Goal: Task Accomplishment & Management: Manage account settings

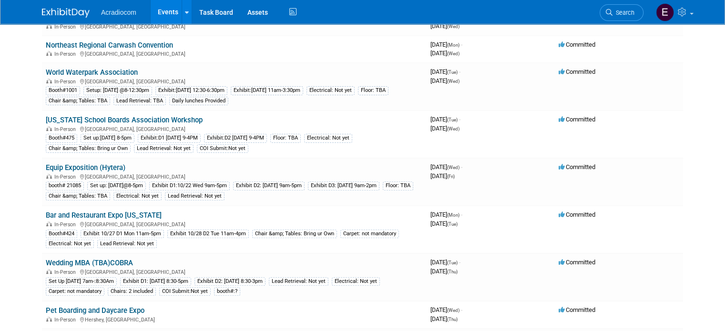
scroll to position [381, 0]
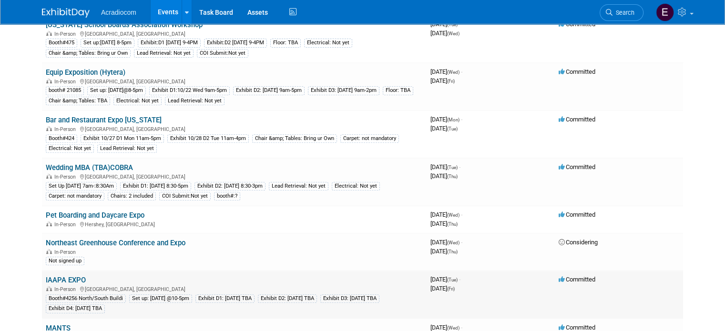
click at [72, 276] on link "IAAPA EXPO" at bounding box center [66, 280] width 40 height 9
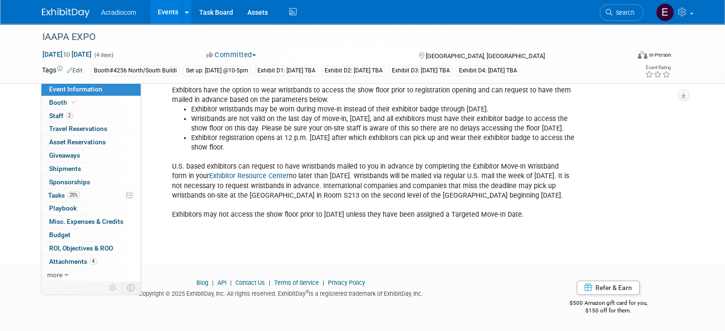
scroll to position [246, 0]
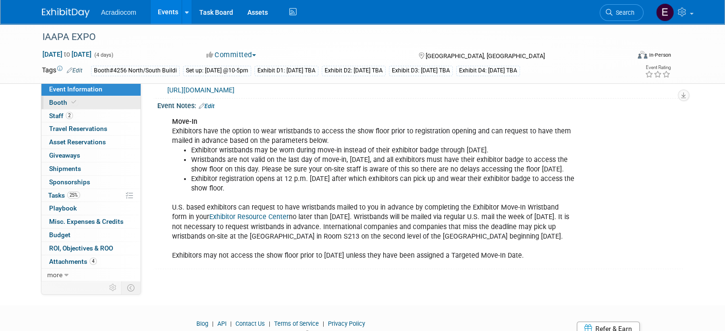
click at [93, 101] on link "Booth" at bounding box center [90, 102] width 99 height 13
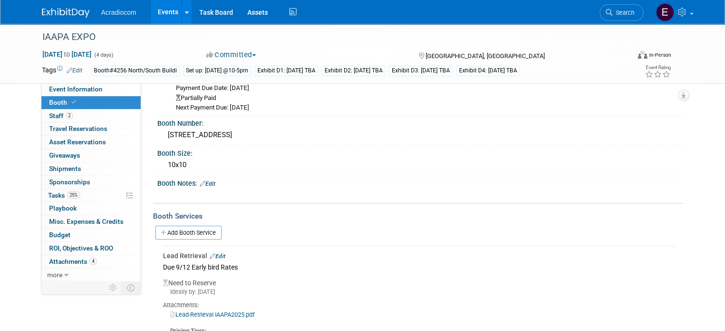
scroll to position [143, 0]
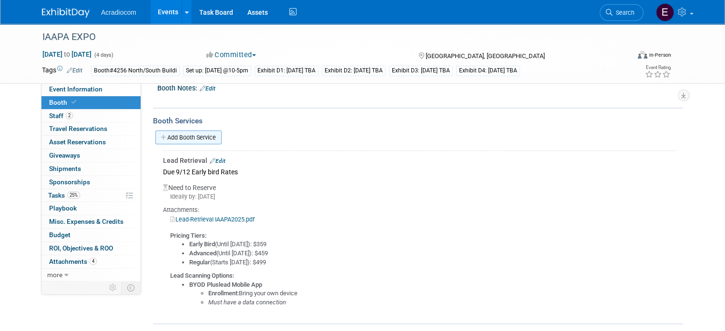
click at [181, 136] on link "Add Booth Service" at bounding box center [188, 138] width 66 height 14
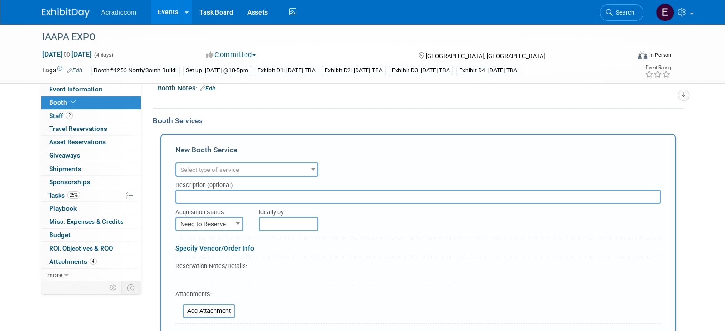
click at [196, 167] on span "Select type of service" at bounding box center [209, 169] width 59 height 7
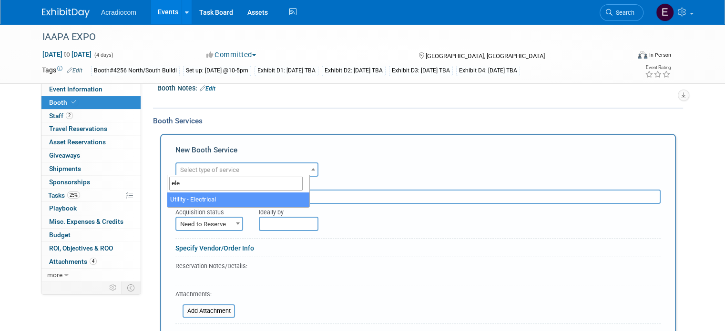
type input "ele"
select select "8"
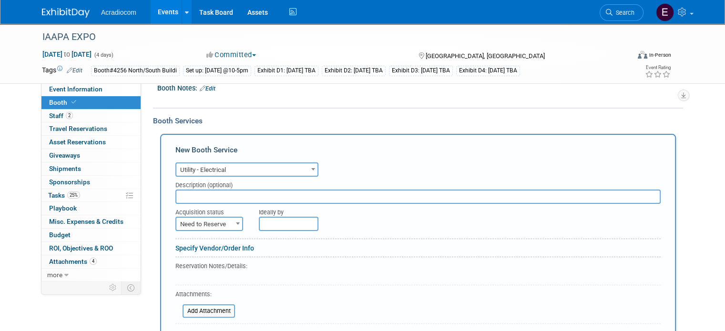
click at [191, 192] on input "text" at bounding box center [417, 197] width 485 height 14
click at [391, 190] on input "incentive rates deadline oct 22, ordering deadline nov.13" at bounding box center [417, 197] width 485 height 14
type input "incentive rates deadline oct 22, ordering deadline nov.13 volt 120.@144.94"
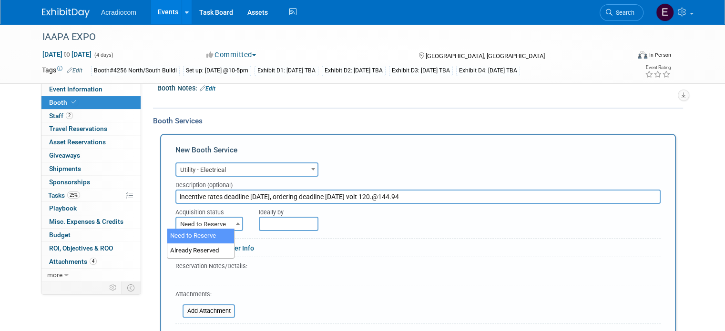
click at [182, 224] on span "Need to Reserve" at bounding box center [209, 224] width 66 height 13
click at [267, 221] on input "text" at bounding box center [289, 224] width 60 height 14
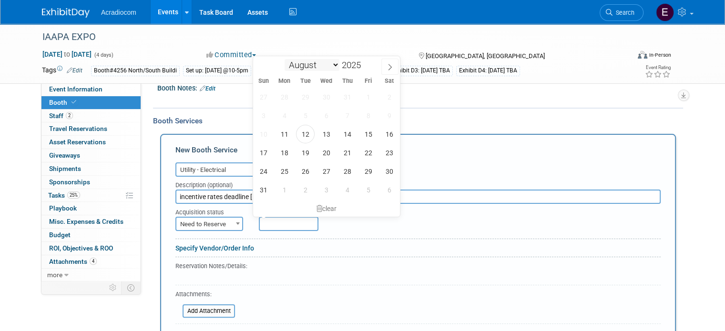
click at [326, 64] on select "August September October November December" at bounding box center [312, 65] width 55 height 12
select select "9"
click at [285, 59] on select "August September October November December" at bounding box center [312, 65] width 55 height 12
click at [329, 135] on span "15" at bounding box center [326, 134] width 19 height 19
type input "Oct 15, 2025"
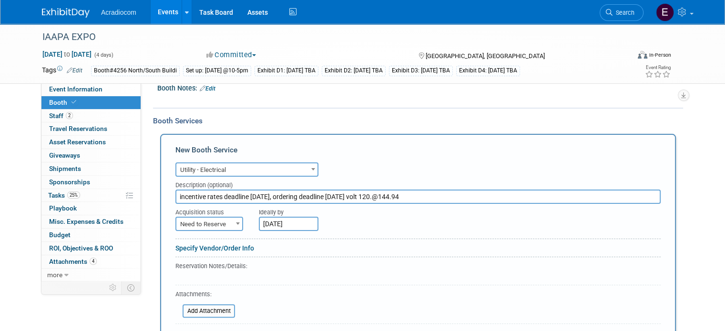
scroll to position [238, 0]
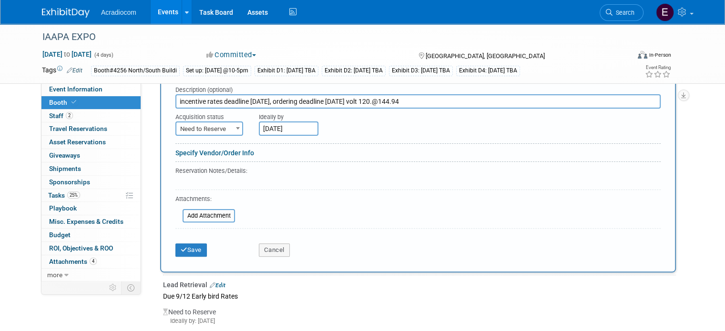
click at [193, 167] on div "Reservation Notes/Details:" at bounding box center [414, 171] width 479 height 10
click at [195, 197] on div "Attachments:" at bounding box center [205, 200] width 60 height 11
click at [202, 162] on div at bounding box center [417, 164] width 485 height 4
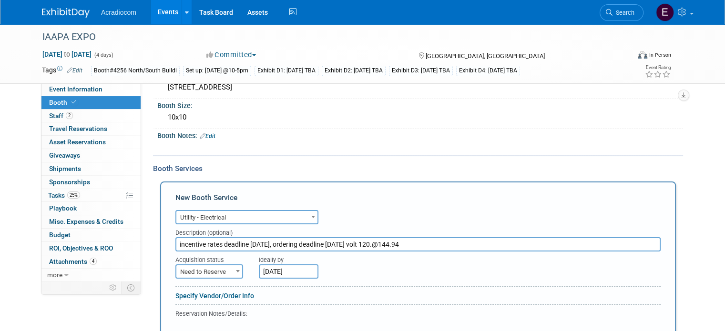
click at [448, 242] on input "incentive rates deadline oct 22, ordering deadline nov.13 volt 120.@144.94" at bounding box center [417, 244] width 485 height 14
type input "incentive rates deadline oct 22, ordering deadline nov.13 volt 120.@144.94"
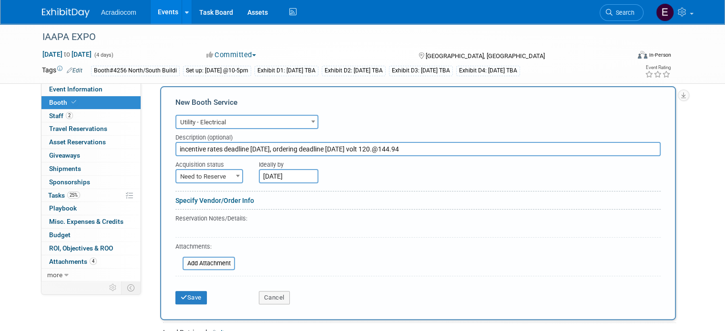
scroll to position [238, 0]
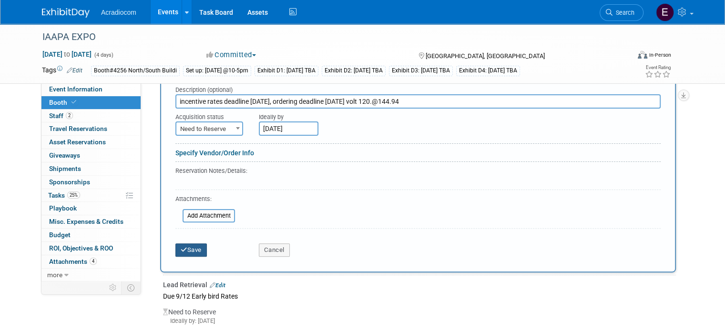
click at [181, 247] on icon "submit" at bounding box center [184, 250] width 7 height 6
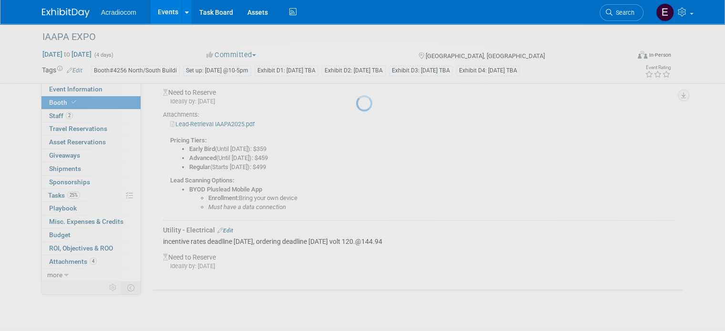
scroll to position [299, 0]
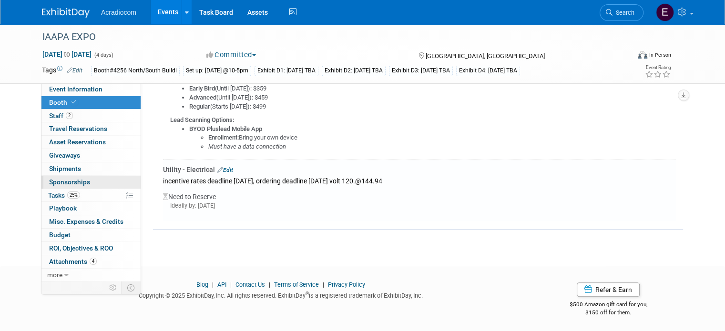
click at [52, 187] on link "0 Sponsorships 0" at bounding box center [90, 182] width 99 height 13
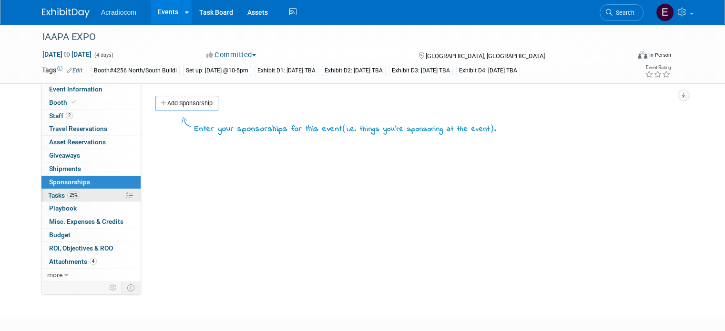
click at [52, 192] on span "Tasks 25%" at bounding box center [64, 196] width 32 height 8
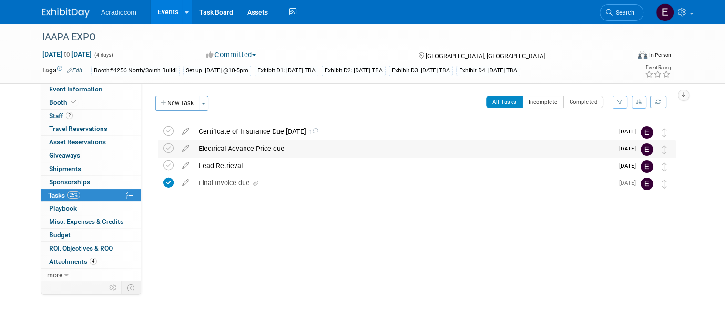
click at [234, 152] on div "Electrical Advance Price due" at bounding box center [403, 149] width 419 height 16
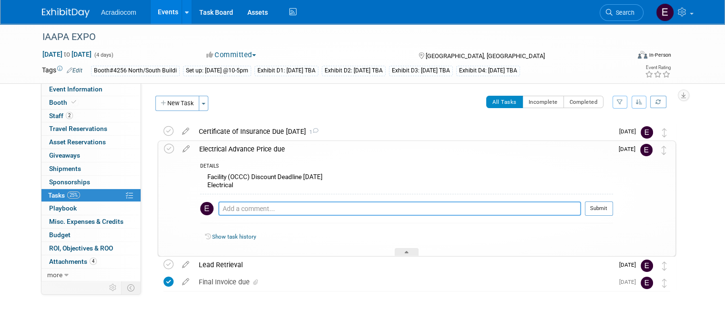
click at [250, 211] on textarea at bounding box center [399, 209] width 363 height 14
paste textarea "https://occc.ungerboeck.net/prod/app85.cshtml?aat=366a536e3749514c787a43435a593…"
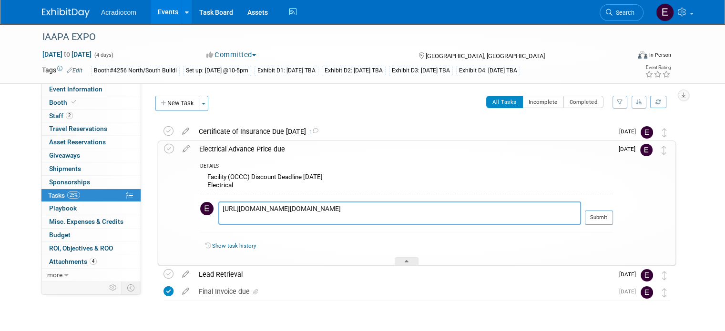
click at [581, 214] on textarea "https://occc.ungerboeck.net/prod/app85.cshtml?aat=366a536e3749514c787a43435a593…" at bounding box center [399, 213] width 363 height 23
type textarea "https://occc.ungerboeck.net/prod/app85.cshtml?aat=366a536e3749514c787a43435a593…"
click at [597, 220] on button "Submit" at bounding box center [599, 218] width 28 height 14
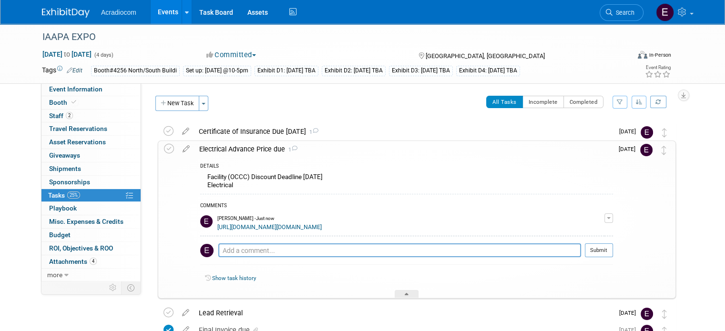
click at [322, 231] on link "https://occc.ungerboeck.net/prod/app85.cshtml?aat=366a536e3749514c787a43435a593…" at bounding box center [269, 227] width 104 height 7
click at [549, 227] on div "https://occc.ungerboeck.net/prod/app85.cshtml?aat=366a536e3749514c787a43435a593…" at bounding box center [410, 226] width 387 height 9
click at [513, 228] on div "https://occc.ungerboeck.net/prod/app85.cshtml?aat=366a536e3749514c787a43435a593…" at bounding box center [410, 226] width 387 height 9
click at [449, 229] on div "https://occc.ungerboeck.net/prod/app85.cshtml?aat=366a536e3749514c787a43435a593…" at bounding box center [410, 226] width 387 height 9
click at [300, 226] on link "https://occc.ungerboeck.net/prod/app85.cshtml?aat=366a536e3749514c787a43435a593…" at bounding box center [269, 227] width 104 height 7
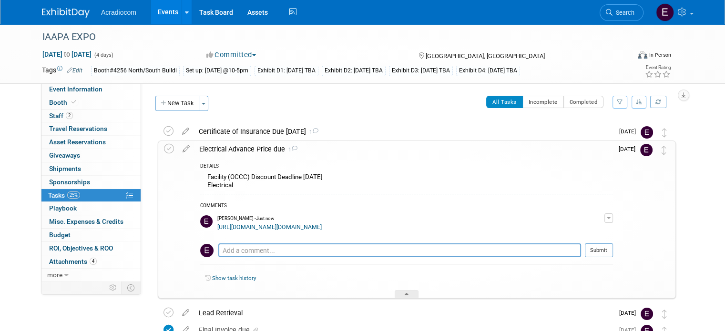
click at [226, 150] on div "Electrical Advance Price due 1" at bounding box center [403, 149] width 418 height 16
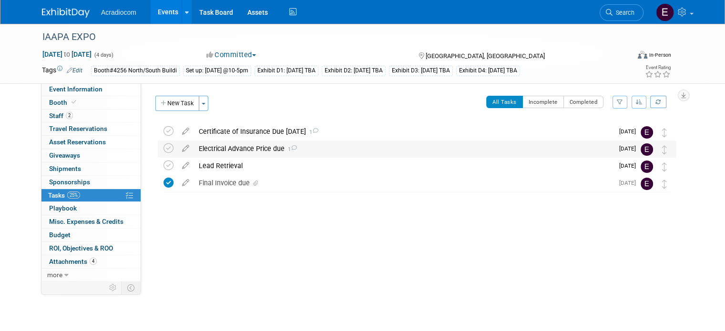
click at [226, 150] on div "Electrical Advance Price due 1" at bounding box center [403, 149] width 419 height 16
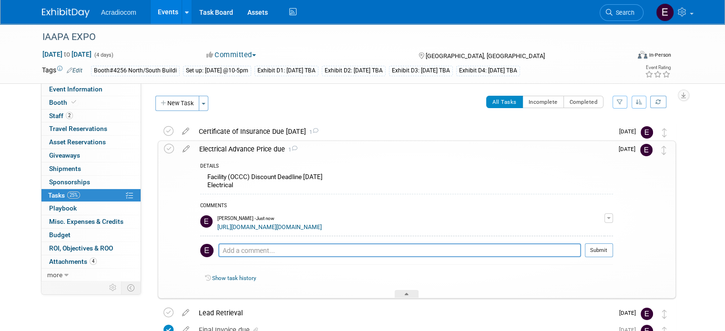
click at [613, 216] on button "button" at bounding box center [608, 219] width 9 height 10
click at [597, 245] on li "Remove" at bounding box center [574, 245] width 75 height 13
click at [611, 217] on span "button" at bounding box center [609, 218] width 4 height 2
click at [581, 231] on link "Edit Comment" at bounding box center [574, 231] width 75 height 13
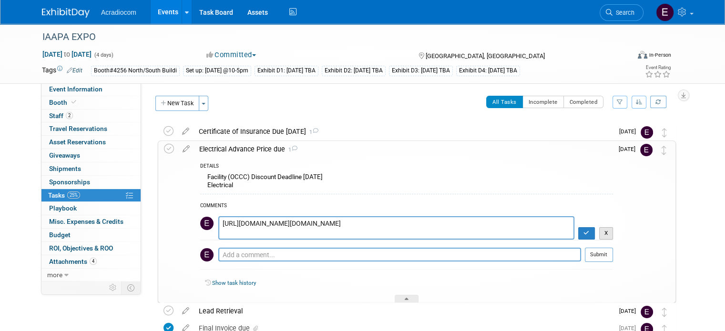
click at [613, 232] on button "X" at bounding box center [606, 233] width 14 height 12
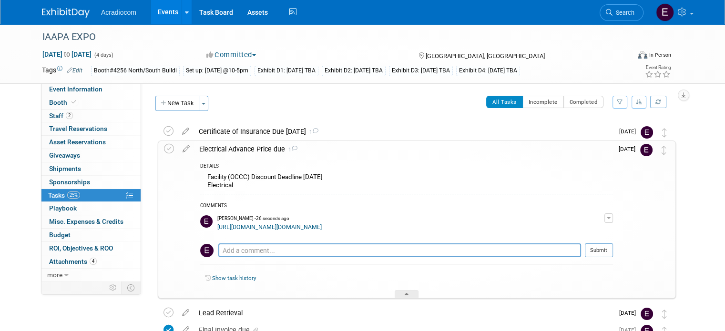
click at [613, 214] on button "button" at bounding box center [608, 219] width 9 height 10
click at [583, 241] on button "Remove" at bounding box center [562, 245] width 41 height 13
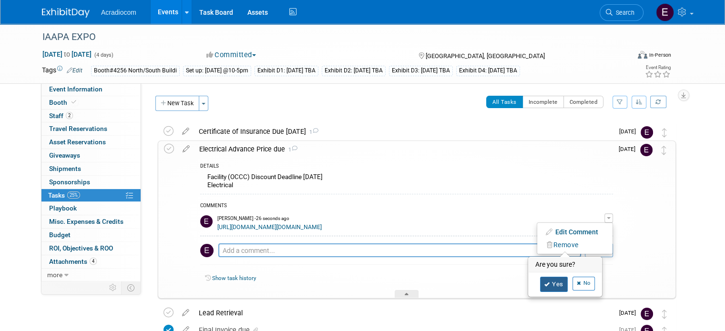
click at [567, 280] on link "Yes" at bounding box center [554, 284] width 28 height 15
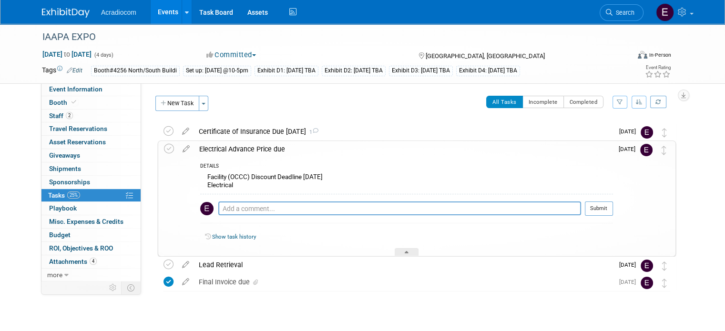
click at [444, 100] on div "All Tasks Incomplete Completed Filter by Assignee -- Select Assignee -- All una…" at bounding box center [445, 106] width 462 height 20
click at [165, 145] on icon at bounding box center [169, 149] width 10 height 10
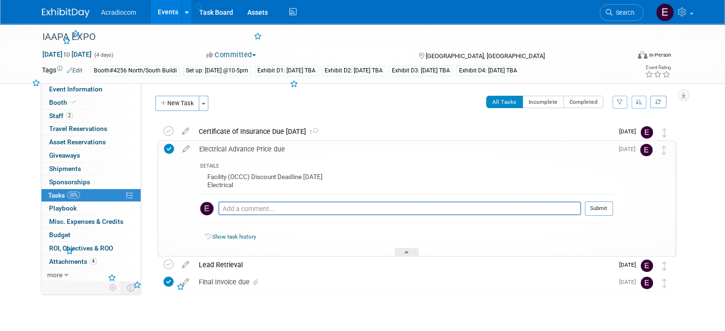
click at [165, 145] on icon at bounding box center [169, 149] width 10 height 10
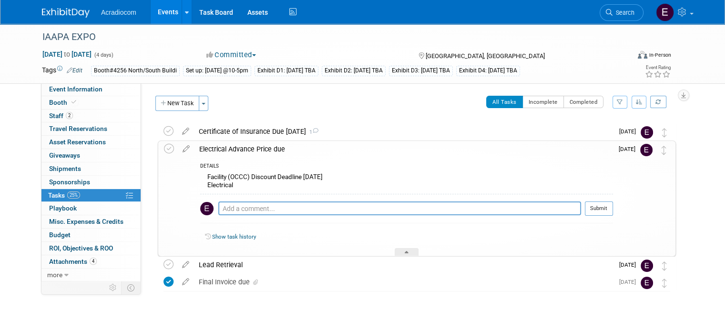
click at [652, 151] on img at bounding box center [646, 150] width 12 height 12
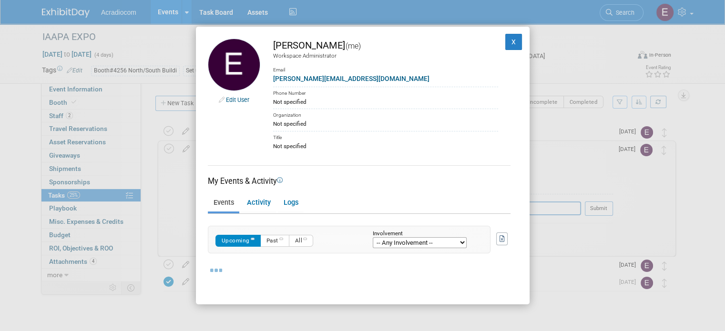
click at [652, 151] on body "Acradiocom Events Add Event Bulk Upload Events Shareable Event Boards Recently …" at bounding box center [362, 165] width 725 height 331
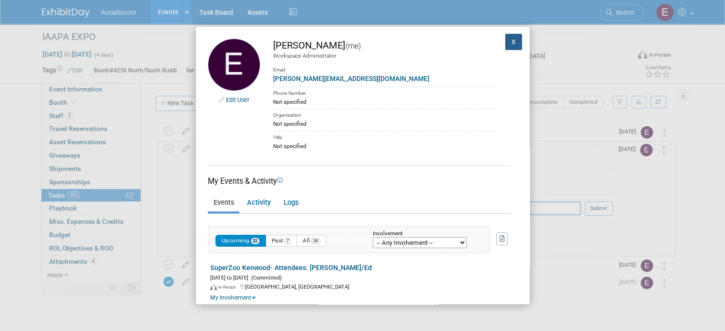
click at [505, 45] on button "X" at bounding box center [513, 42] width 17 height 16
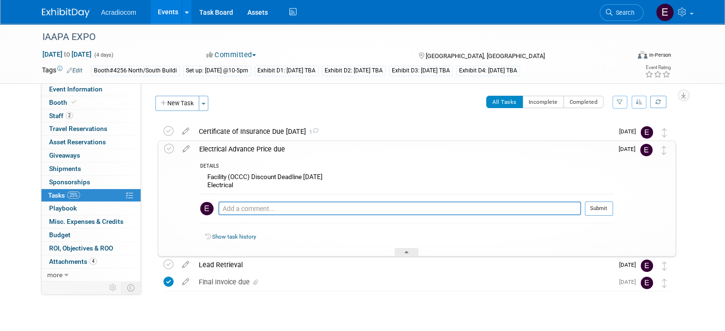
click at [408, 182] on div "Facility (OCCC) Discount Deadline October 22 Electrical" at bounding box center [406, 182] width 413 height 22
click at [409, 250] on div at bounding box center [407, 252] width 24 height 8
